Goal: Information Seeking & Learning: Learn about a topic

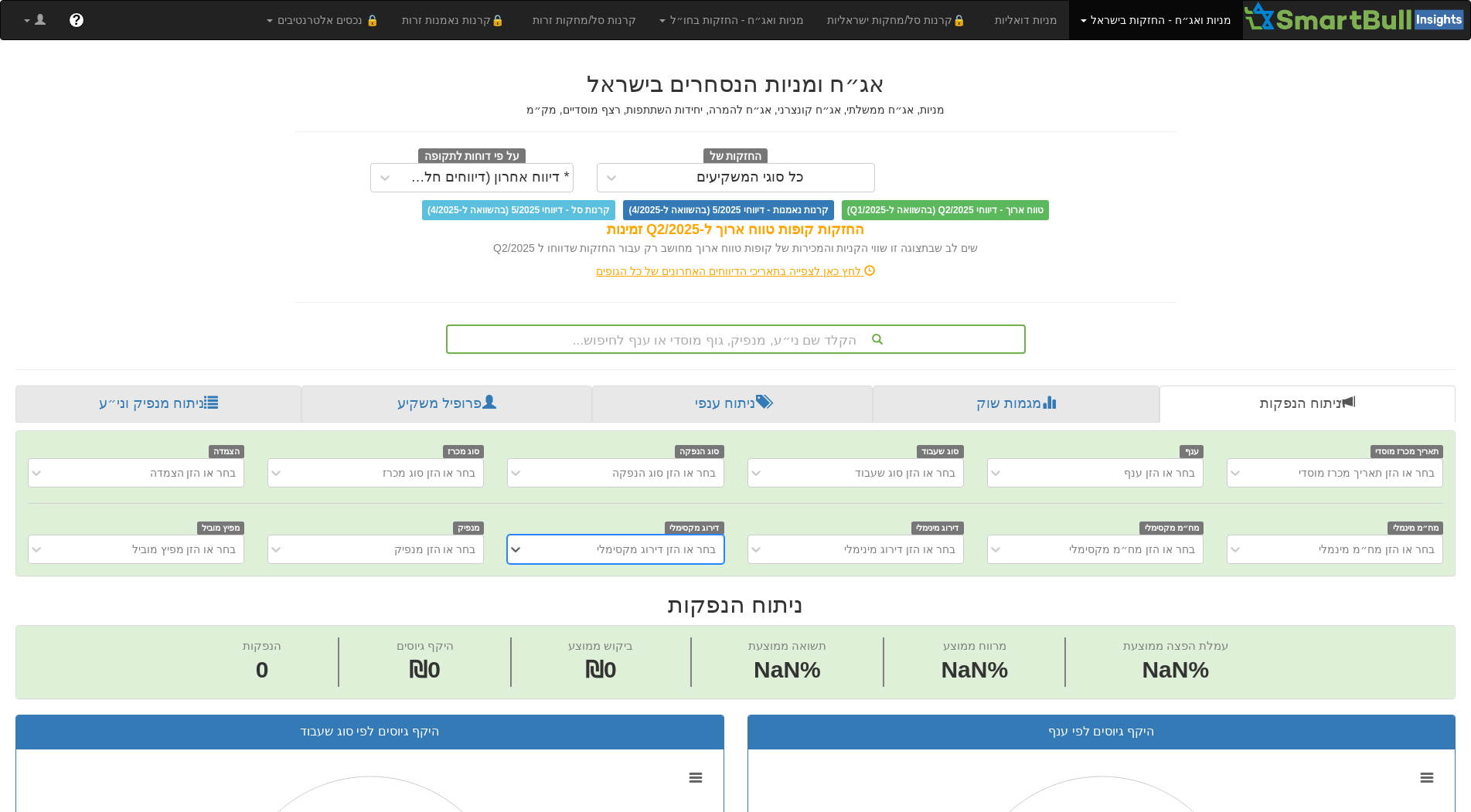
scroll to position [0, 13]
click at [828, 341] on div "הקלד שם ני״ע, מנפיק, גוף מוסדי או ענף לחיפוש..." at bounding box center [736, 340] width 577 height 26
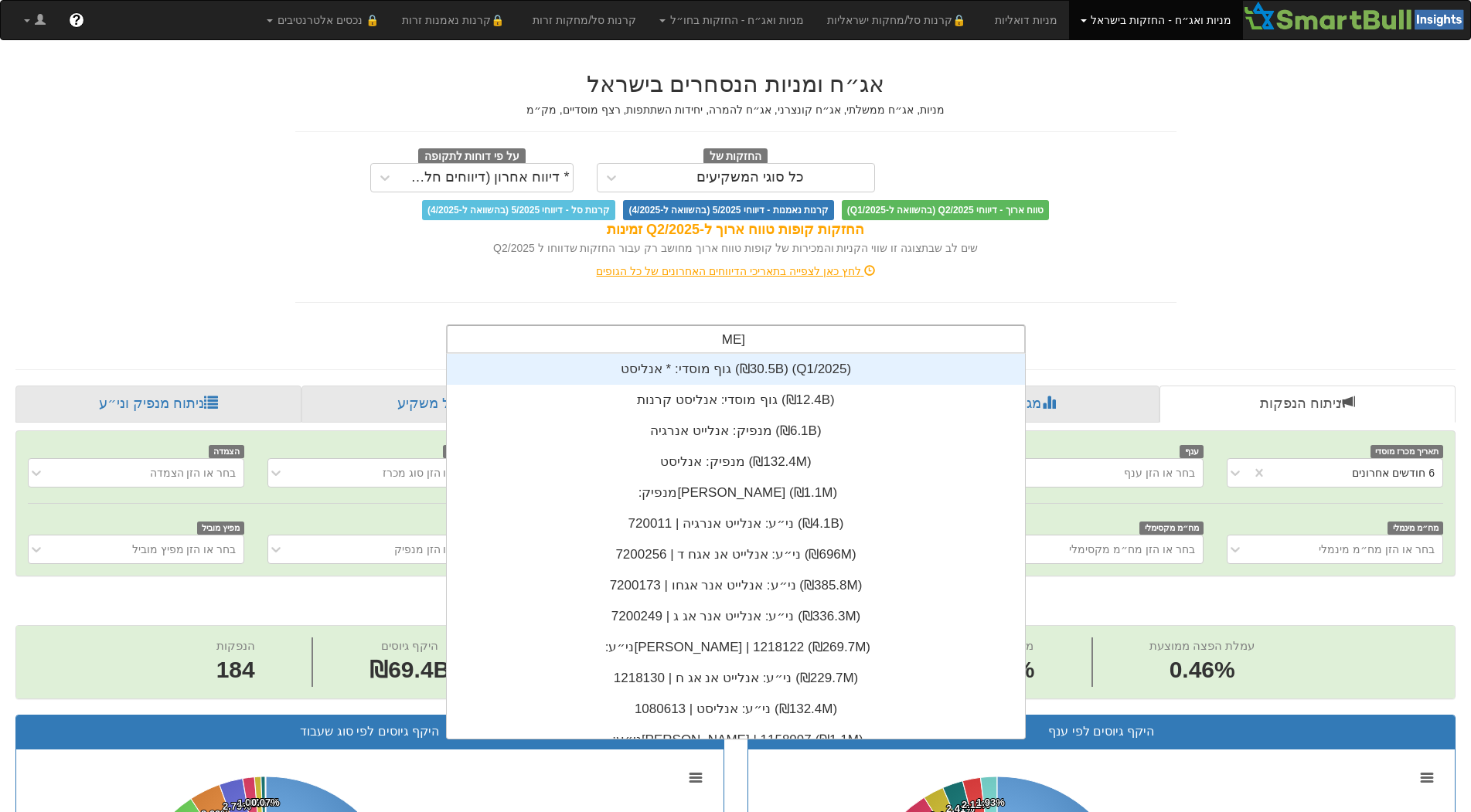
scroll to position [123, 0]
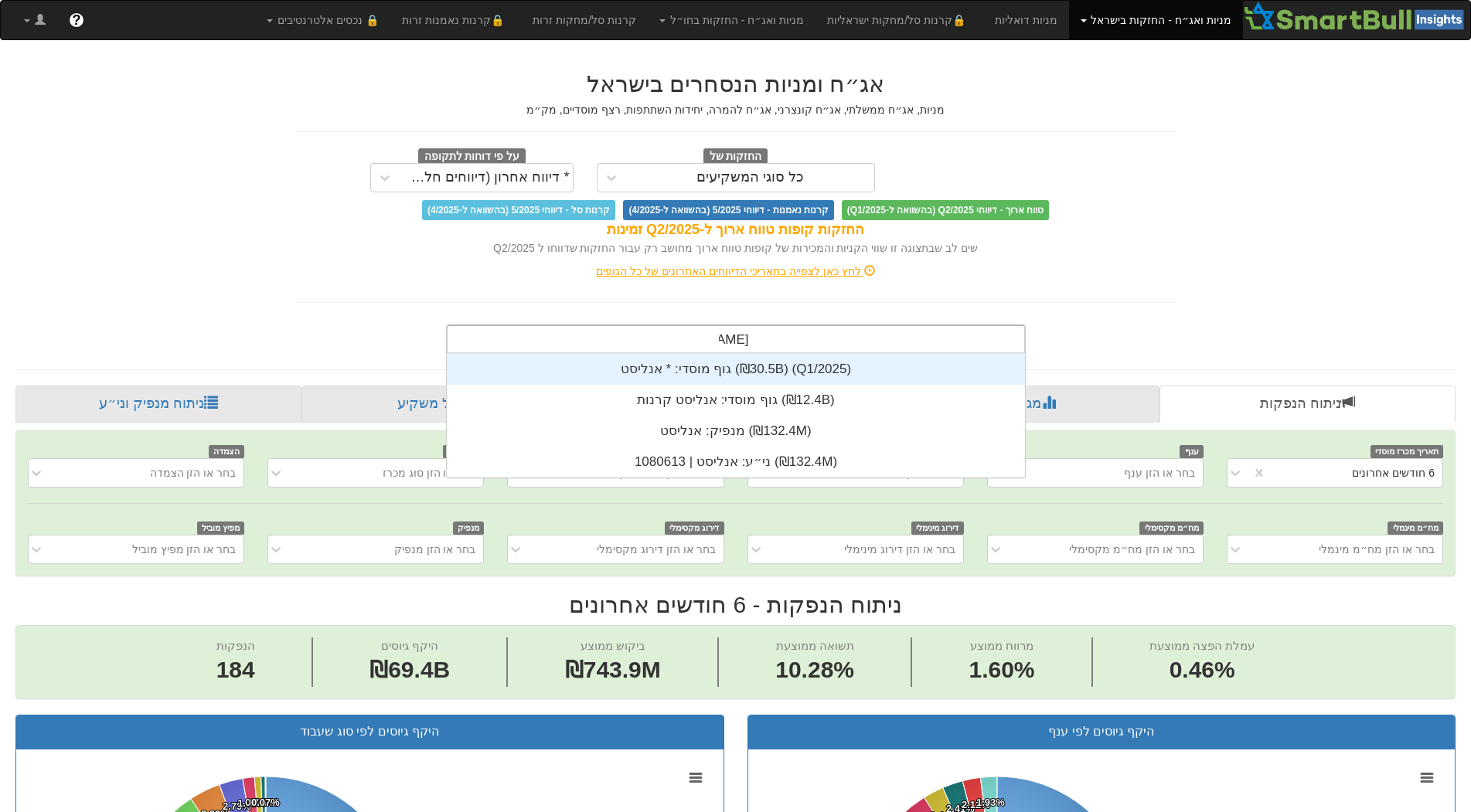
type input "אנליסט"
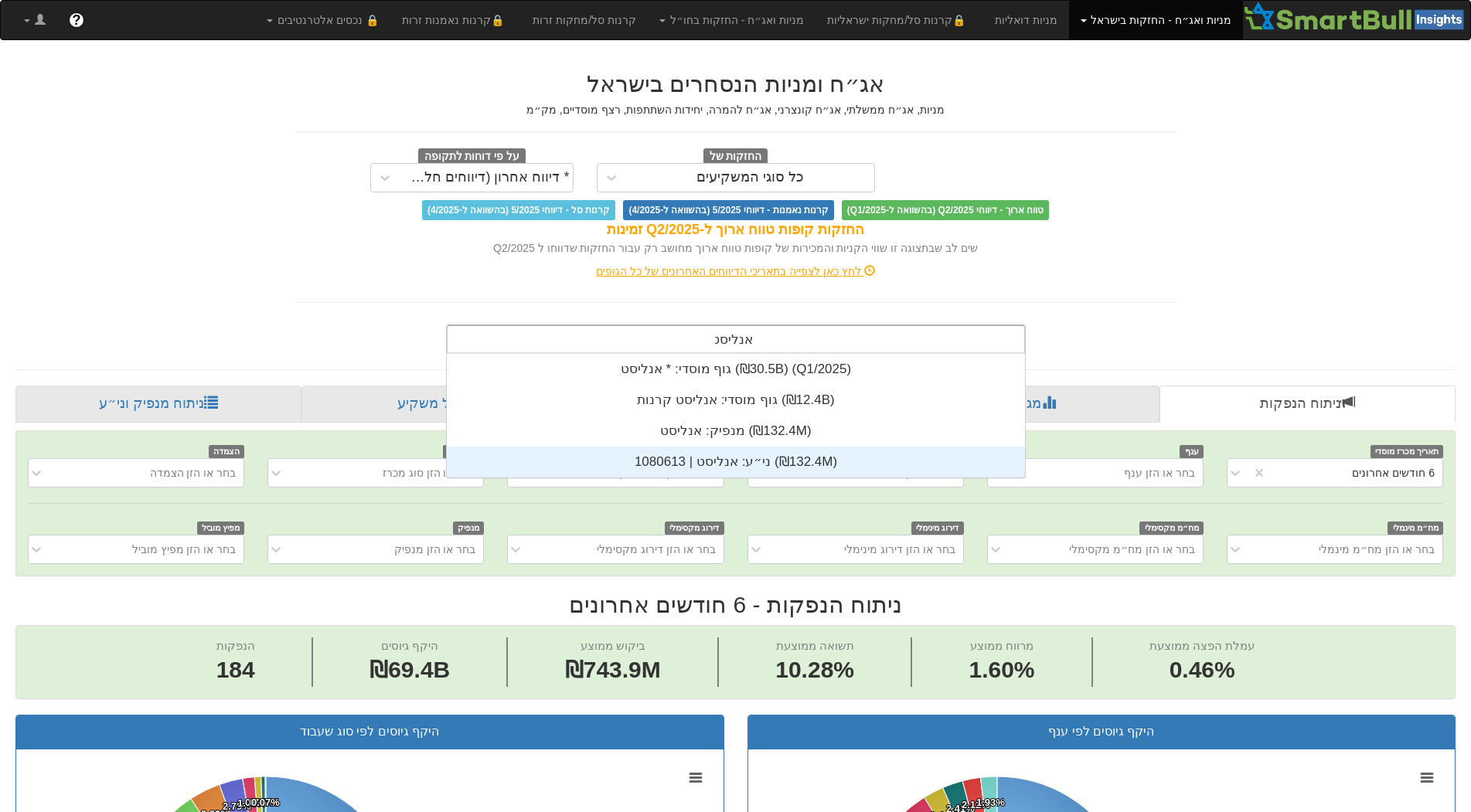
click at [723, 467] on div "ני״ע: ‏אנליסט | 1080613 ‎(₪132.4M)‎" at bounding box center [736, 462] width 579 height 31
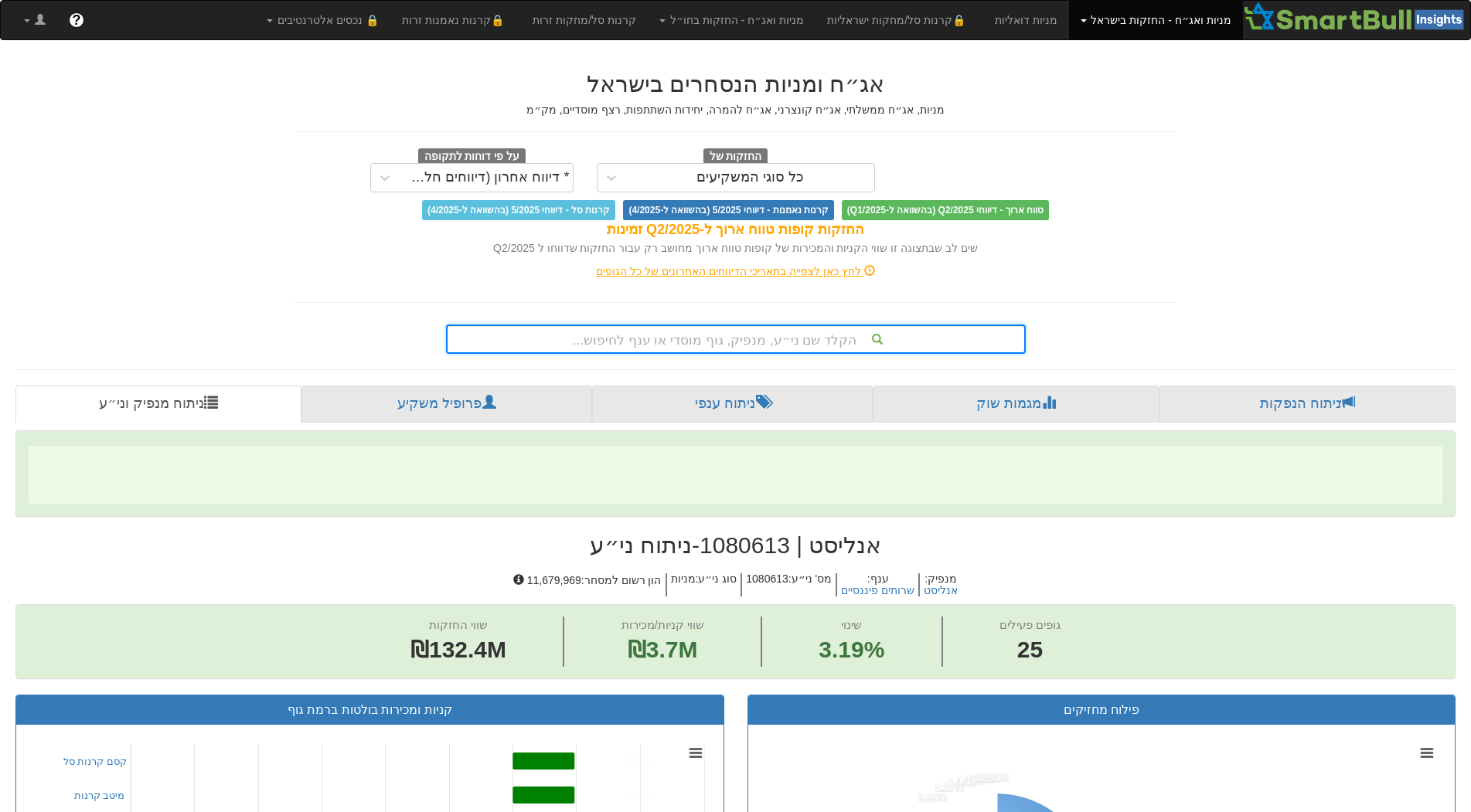
click at [1157, 305] on div "אג״ח ומניות הנסחרים בישראל מניות, אג״ח ממשלתי, אג״ח קונצרני, אג״ח להמרה, יחידות…" at bounding box center [736, 204] width 904 height 298
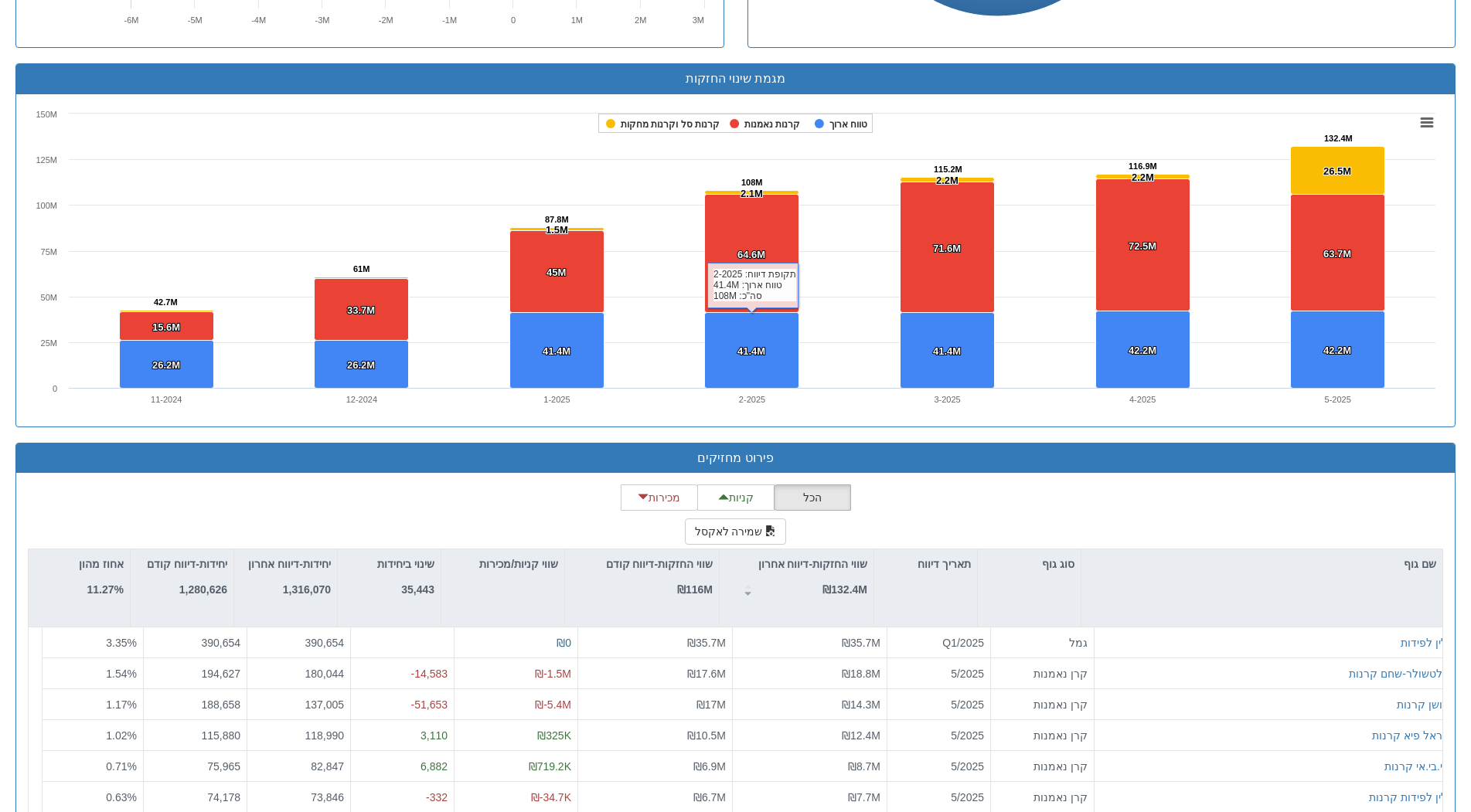
click at [1028, 516] on div "הכל קניות מכירות שמירה לאקסל שם גוף סוג גוף תאריך דיווח שווי החזקות-דיווח אחרון…" at bounding box center [735, 671] width 1415 height 373
